Goal: Transaction & Acquisition: Purchase product/service

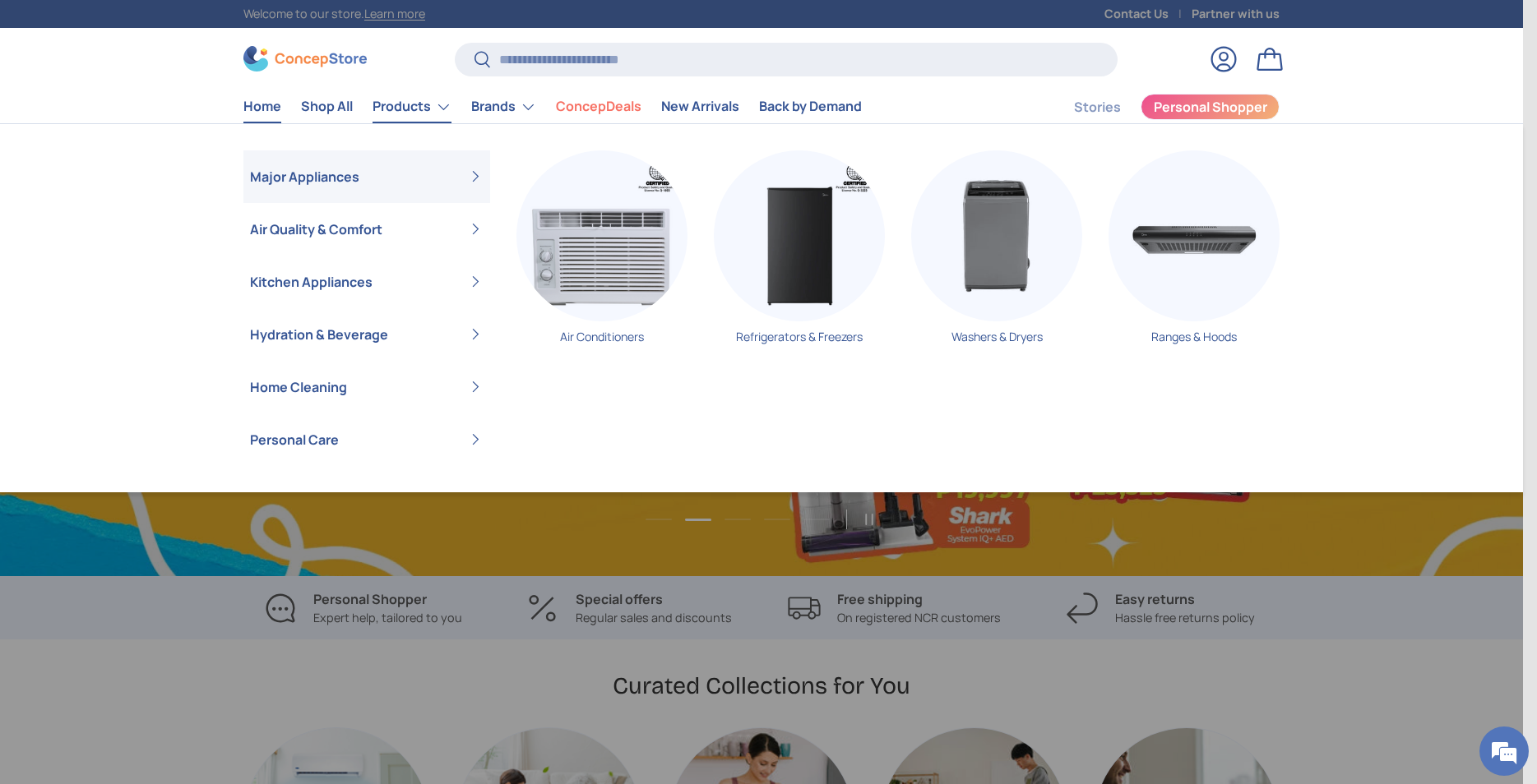
scroll to position [4253, 6722]
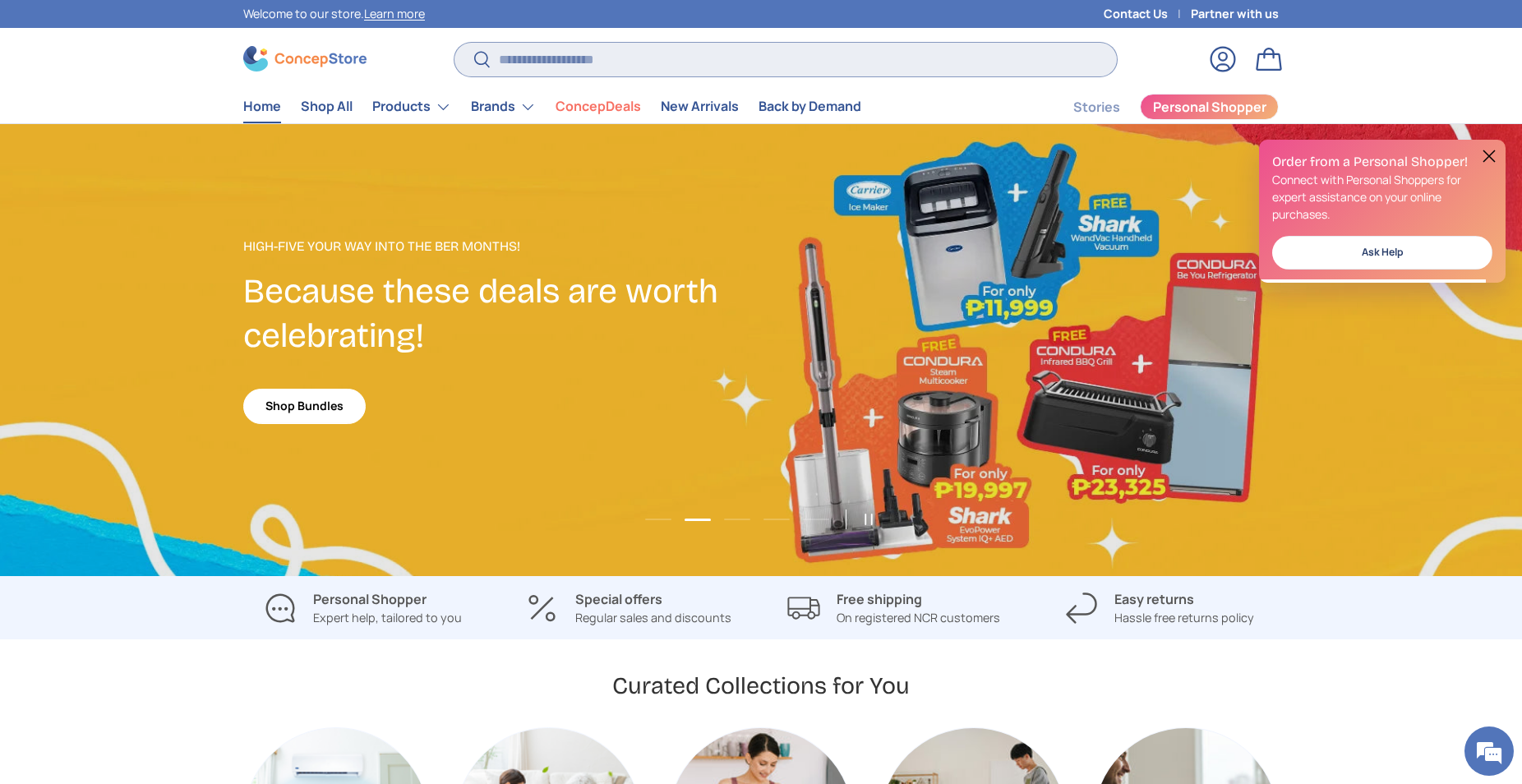
click at [508, 51] on input "Search" at bounding box center [785, 59] width 662 height 33
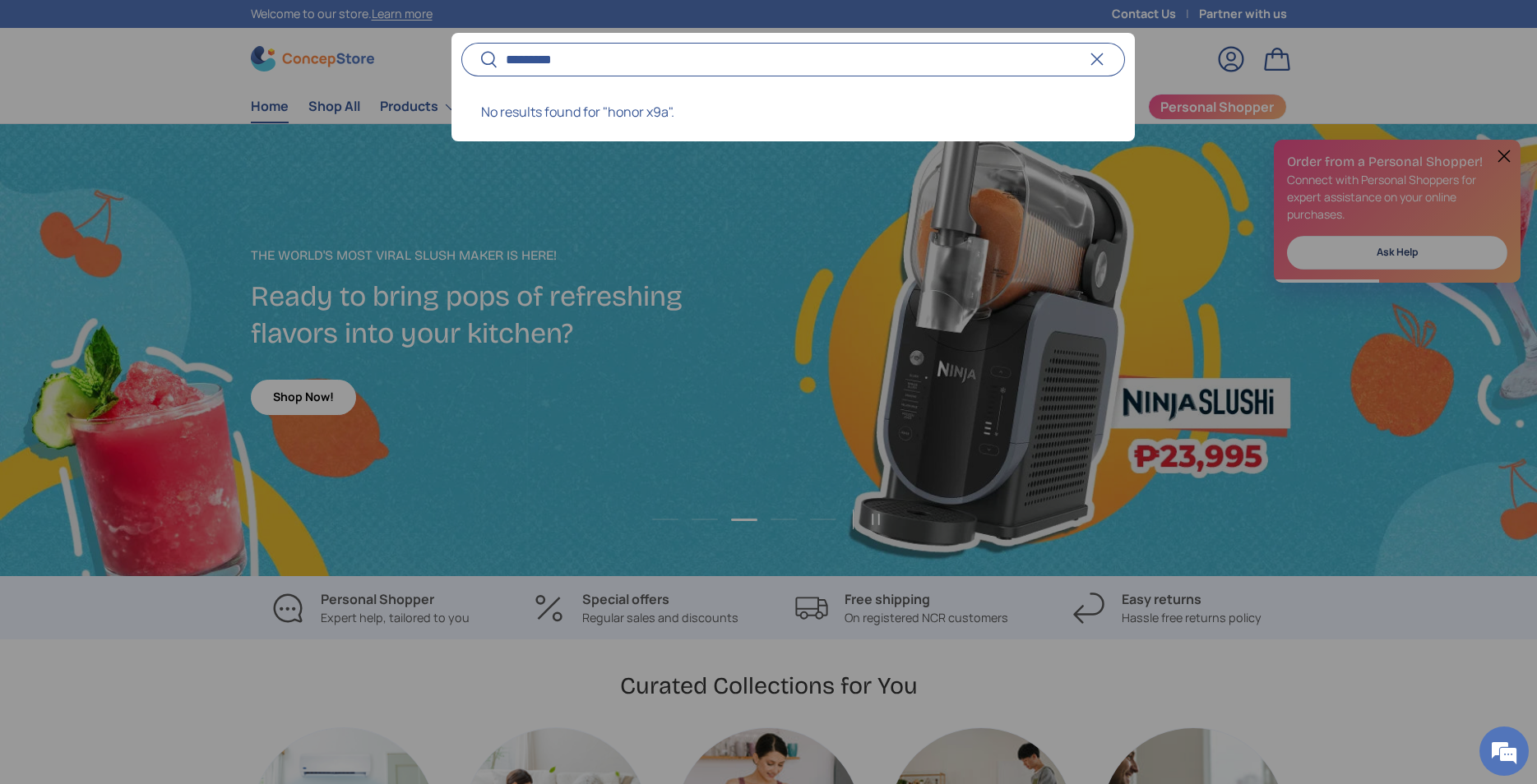
scroll to position [0, 0]
type input "*********"
click at [461, 41] on button "Search" at bounding box center [479, 60] width 37 height 39
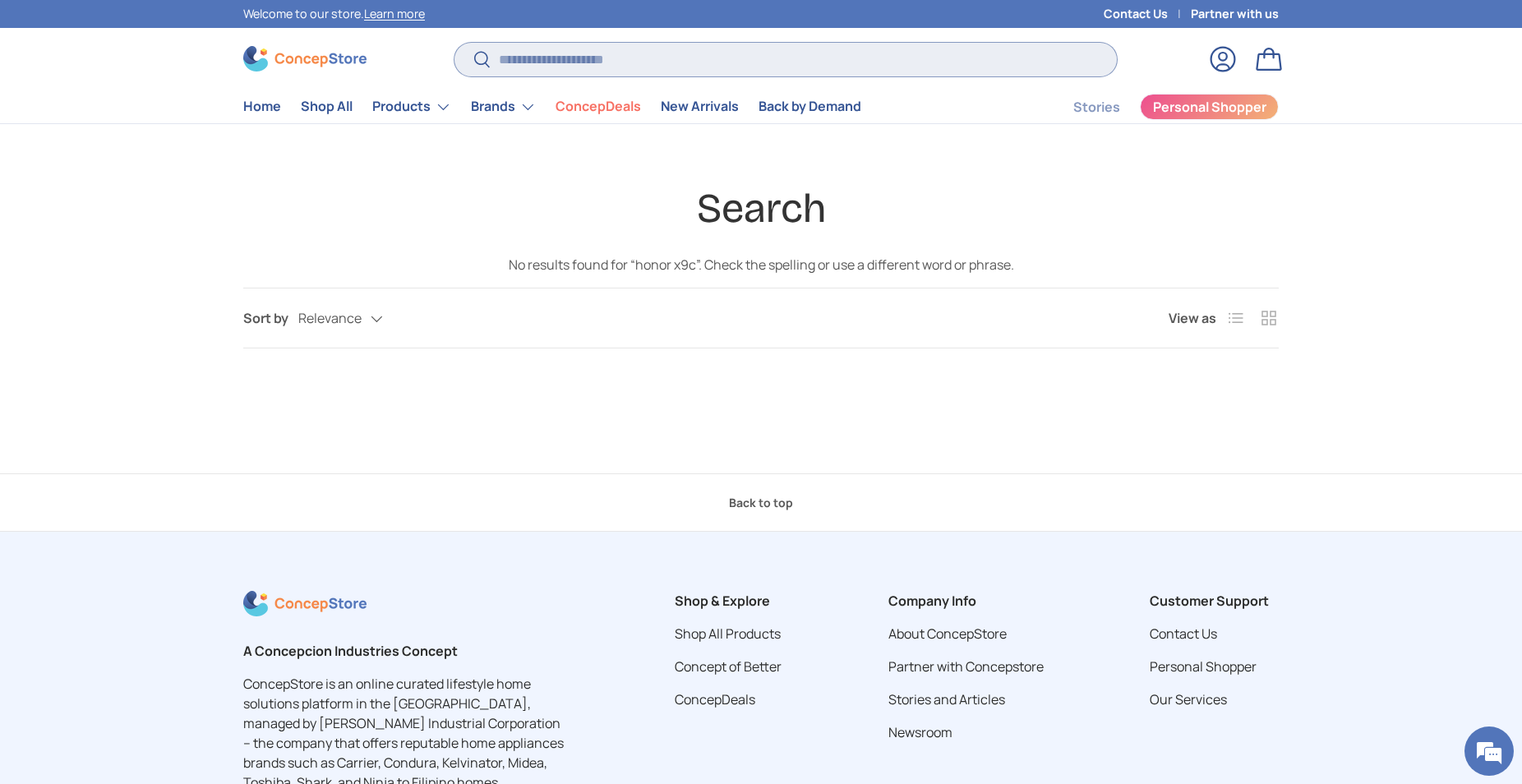
click at [544, 63] on input "Search" at bounding box center [785, 59] width 662 height 33
type input "*****"
click at [454, 41] on button "Search" at bounding box center [472, 60] width 37 height 39
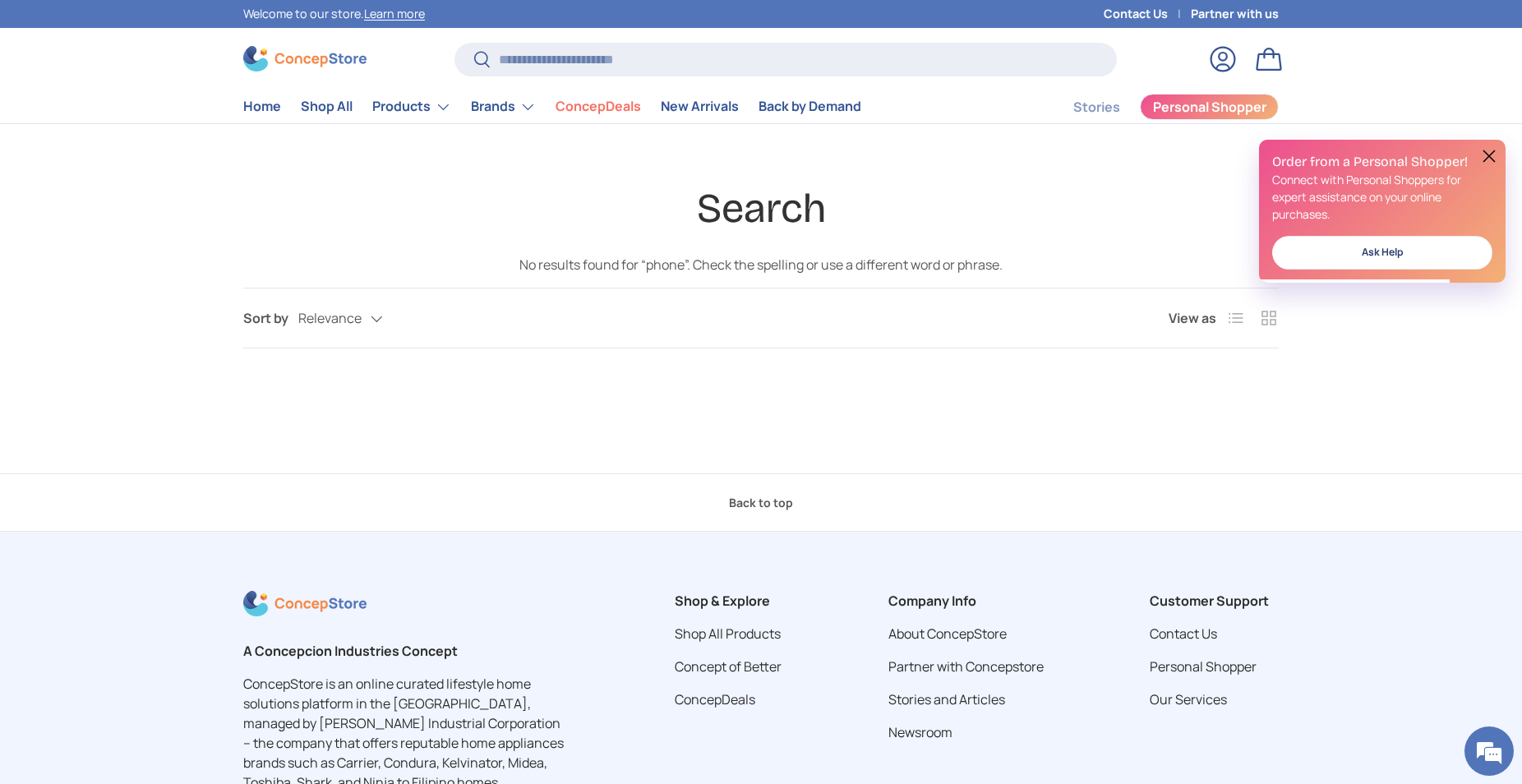
click at [1485, 158] on button at bounding box center [1489, 156] width 20 height 20
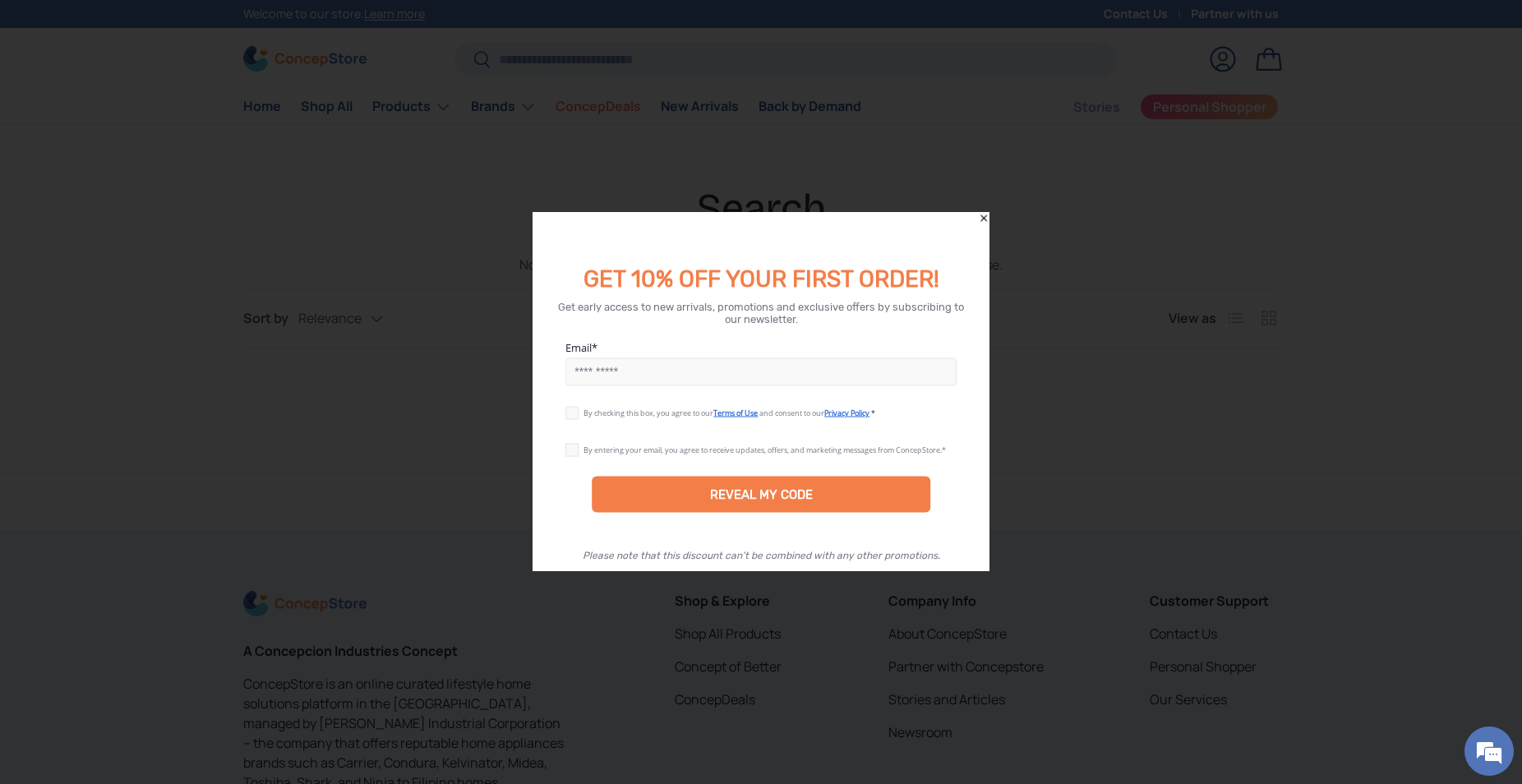
click at [1224, 471] on div at bounding box center [761, 392] width 1522 height 784
click at [982, 218] on icon "Close" at bounding box center [983, 218] width 11 height 11
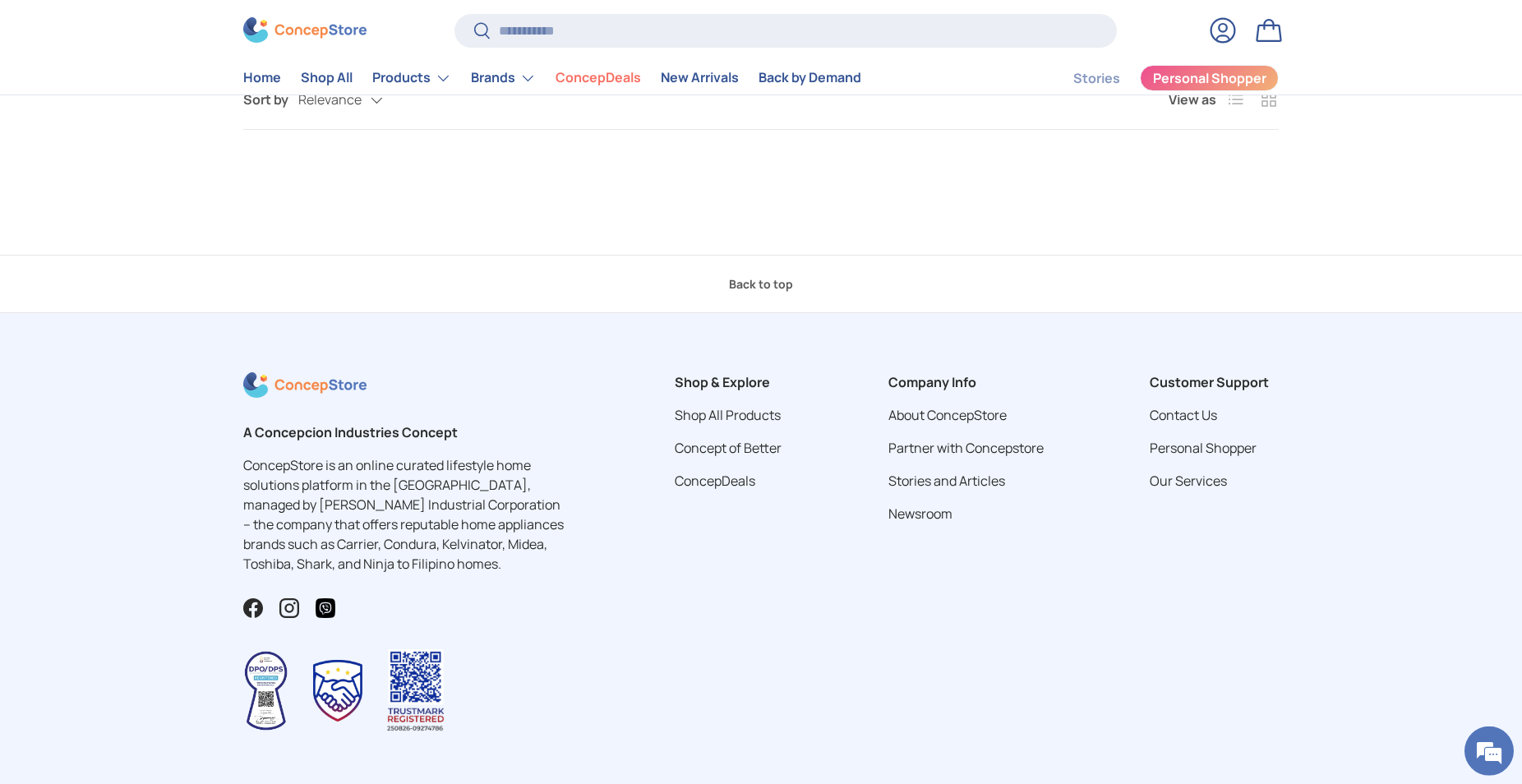
scroll to position [252, 0]
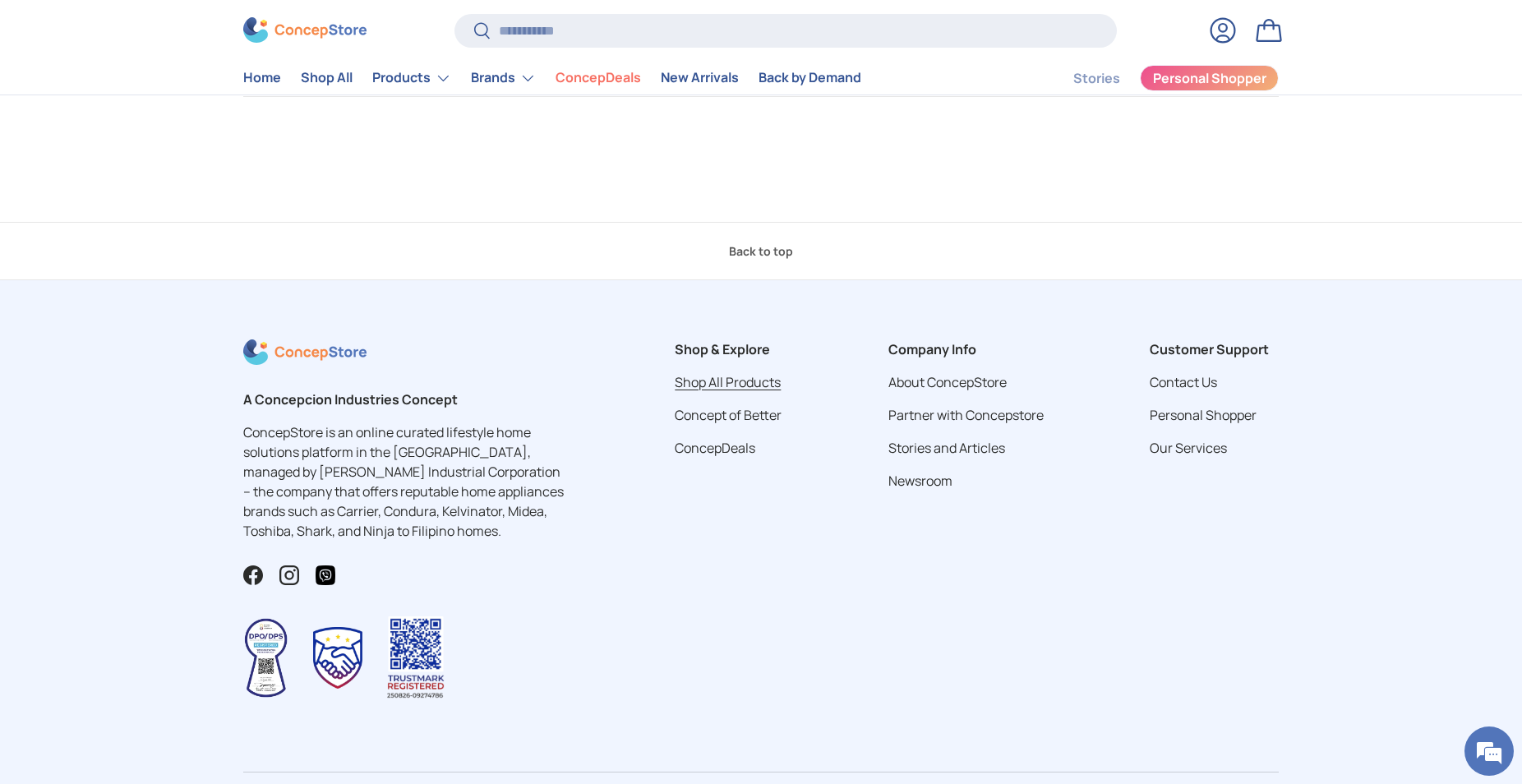
click at [714, 382] on link "Shop All Products" at bounding box center [728, 381] width 106 height 18
